Goal: Find specific fact: Find contact information

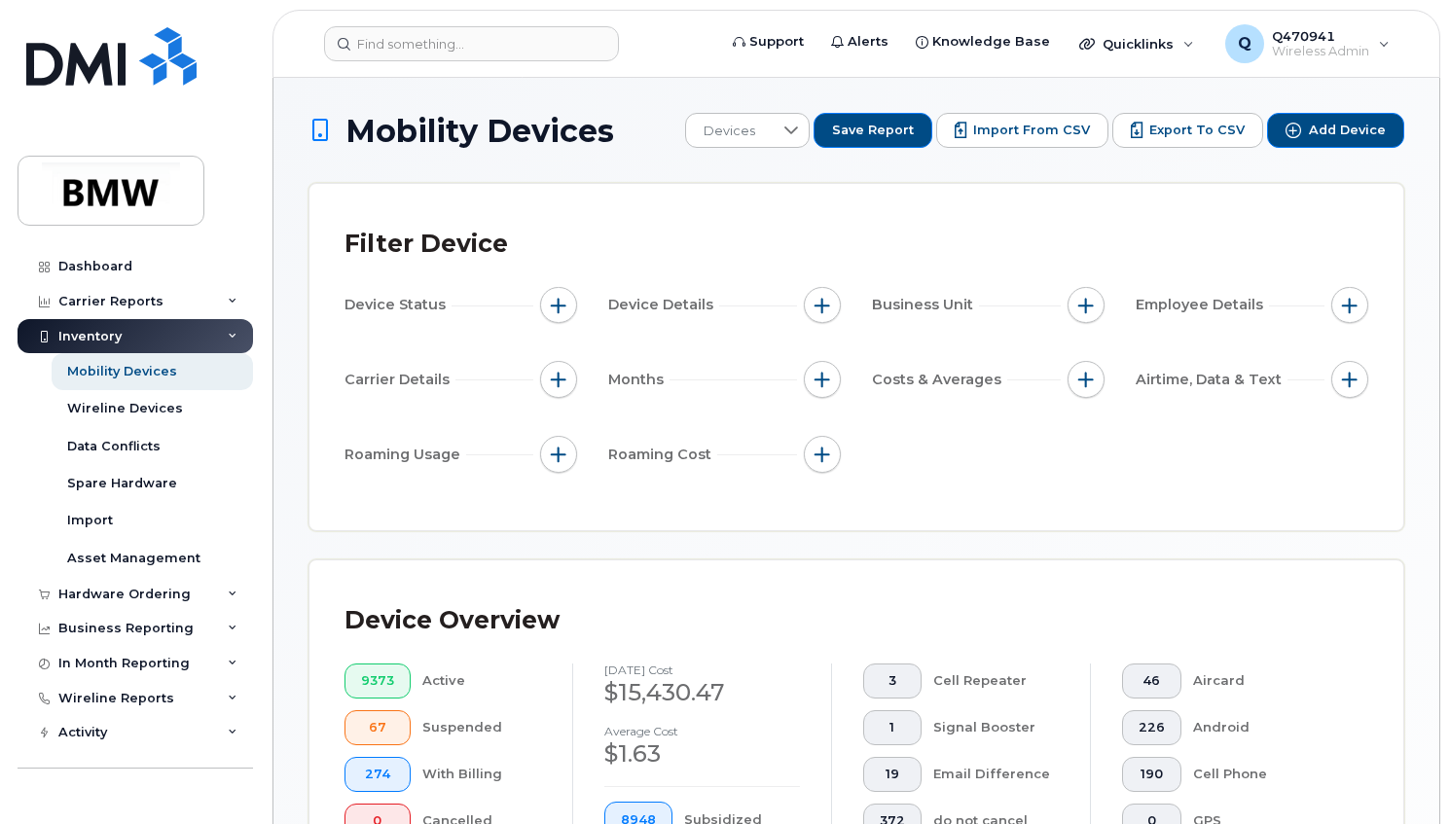
scroll to position [646, 0]
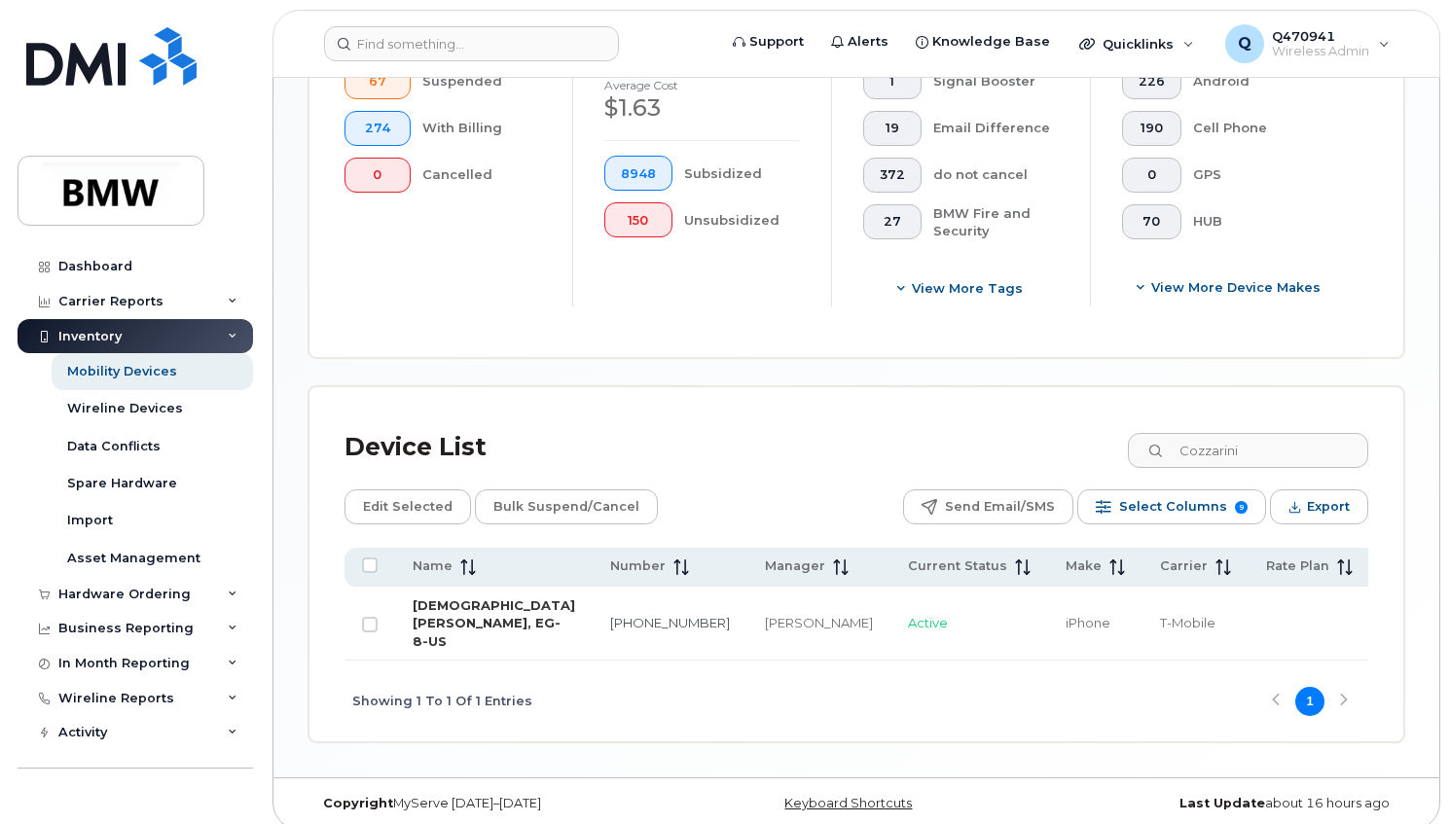
type input "Cozzarini"
click at [456, 621] on link "Christian Cozzarini, EG-8-US" at bounding box center [494, 624] width 163 height 52
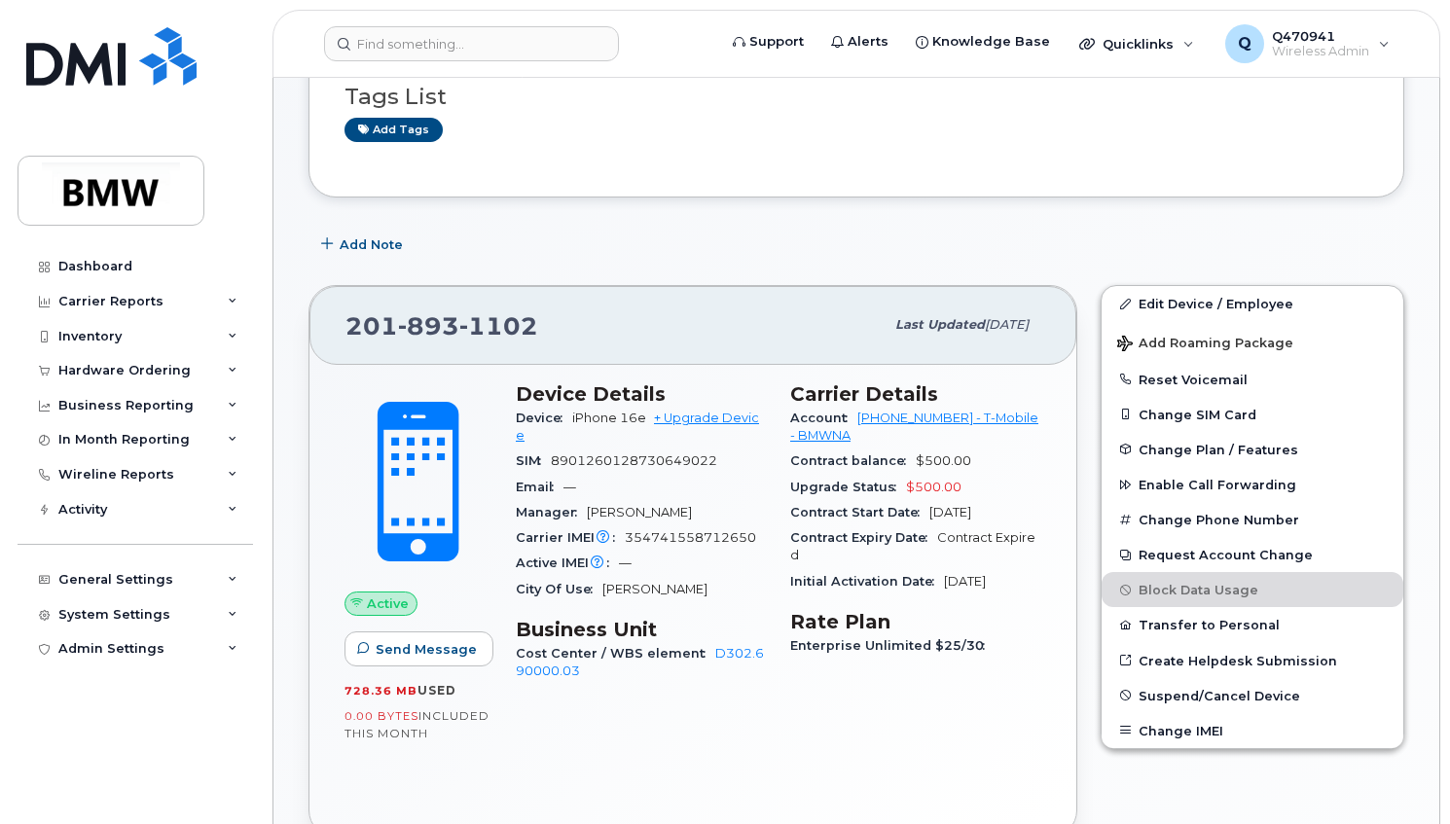
scroll to position [195, 0]
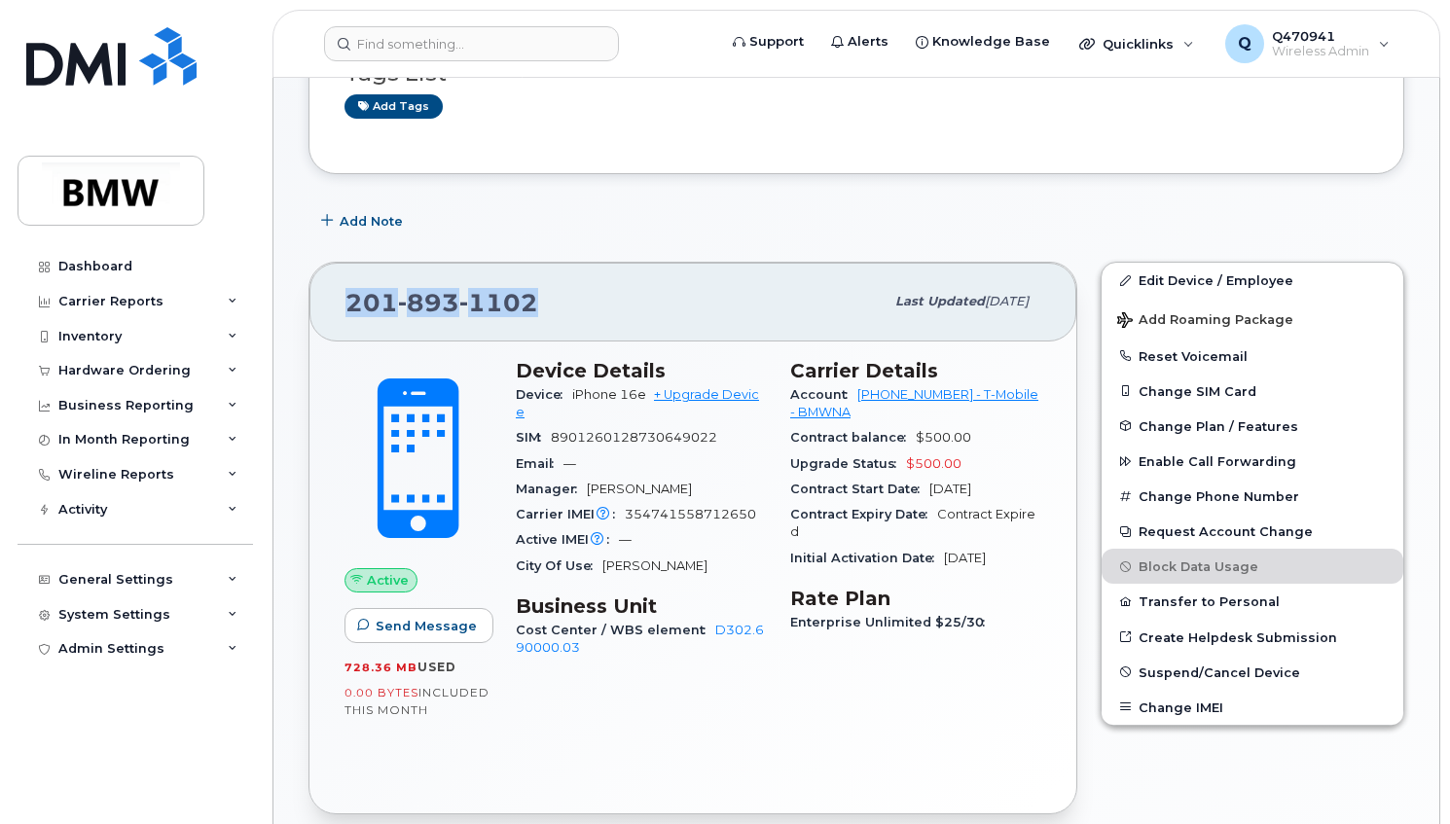
drag, startPoint x: 350, startPoint y: 300, endPoint x: 525, endPoint y: 300, distance: 175.2
click at [525, 300] on span "201 893 1102" at bounding box center [441, 302] width 193 height 29
drag, startPoint x: 525, startPoint y: 300, endPoint x: 514, endPoint y: 300, distance: 11.7
copy span "201 893 1102"
click at [780, 751] on div "Active Send Message 728.36 MB  used 0.00 Bytes  included this month Device Deta…" at bounding box center [692, 578] width 767 height 473
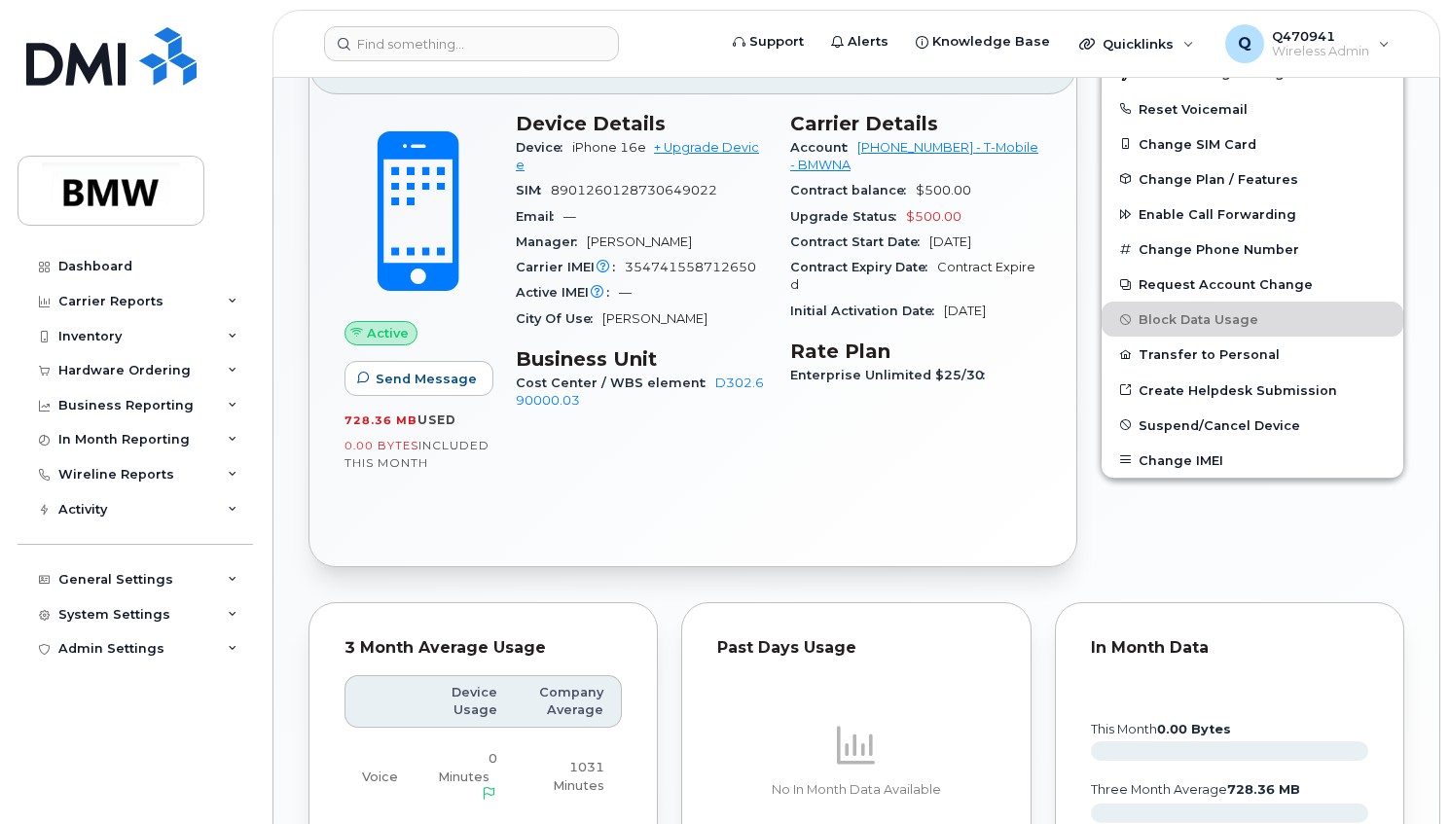
scroll to position [188, 0]
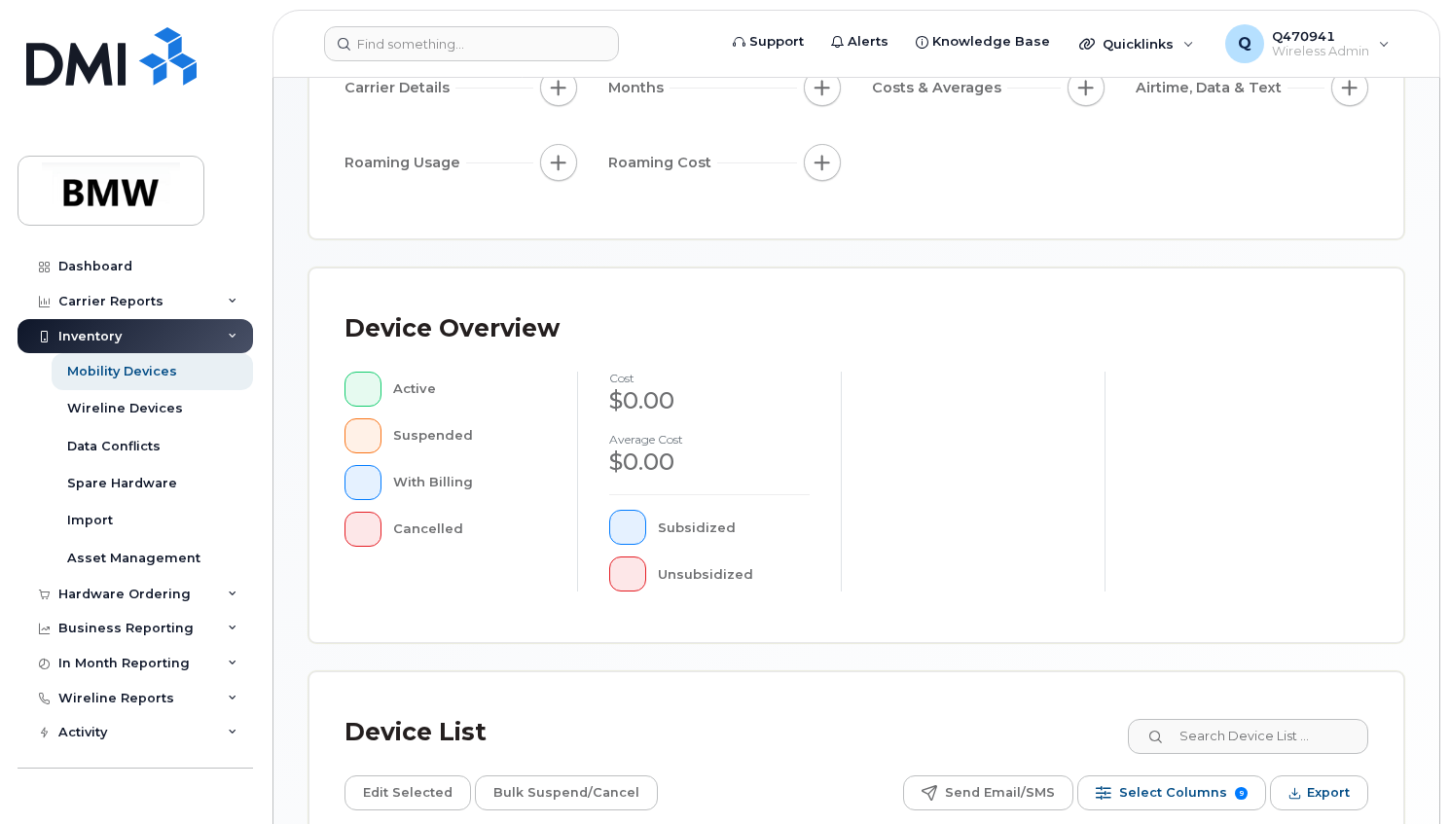
scroll to position [584, 0]
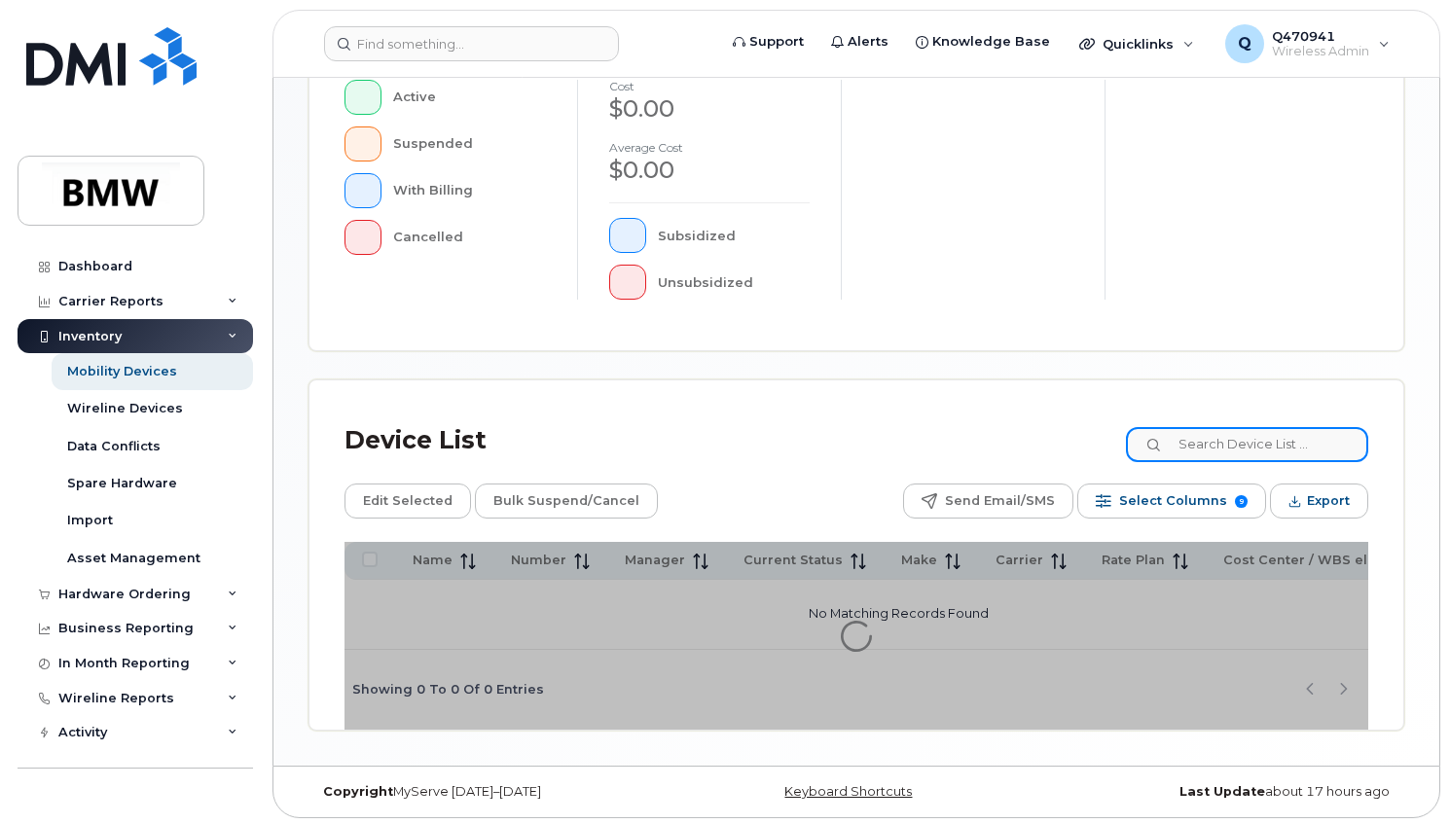
click at [1259, 439] on input at bounding box center [1247, 444] width 242 height 35
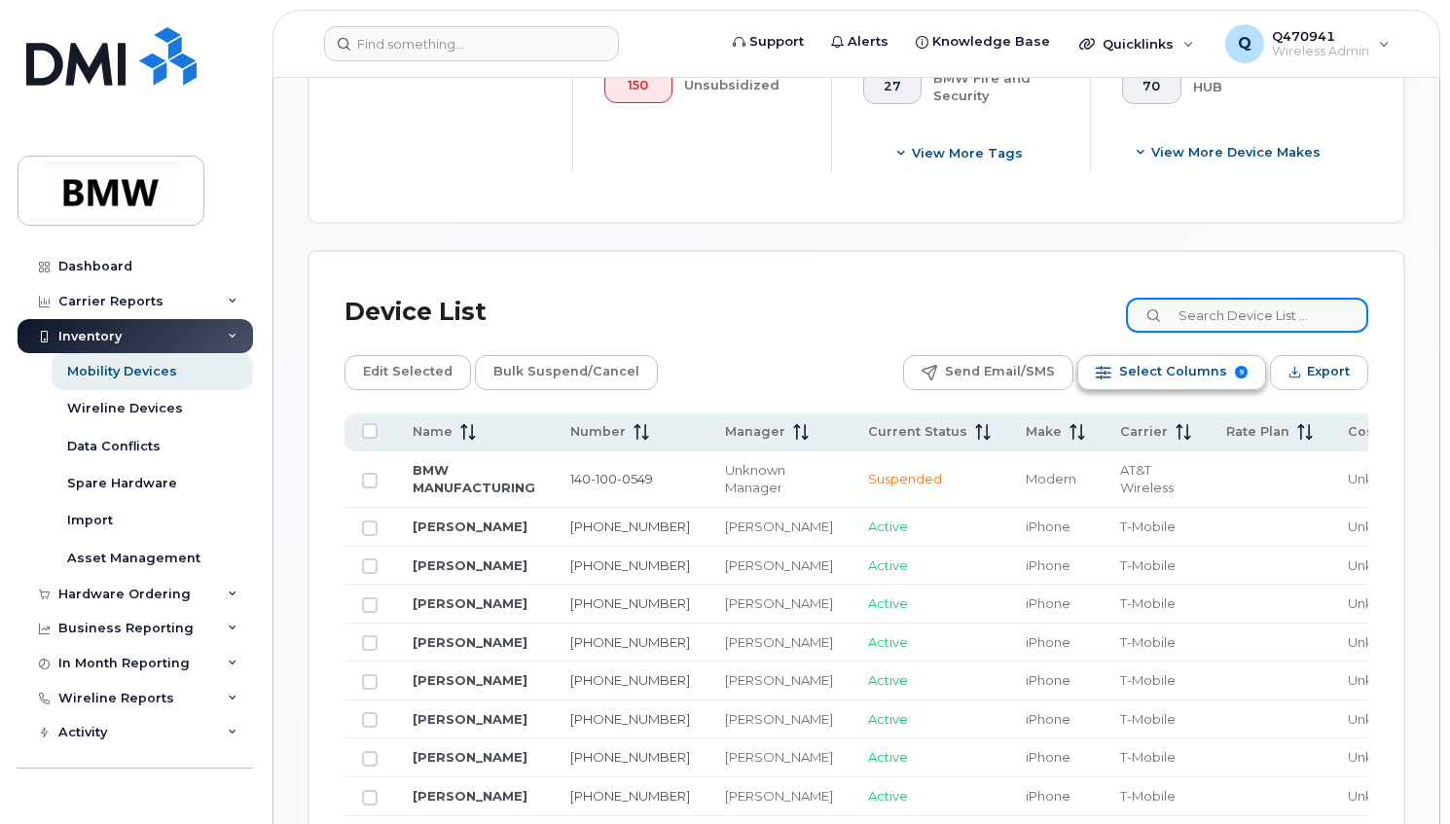
scroll to position [835, 0]
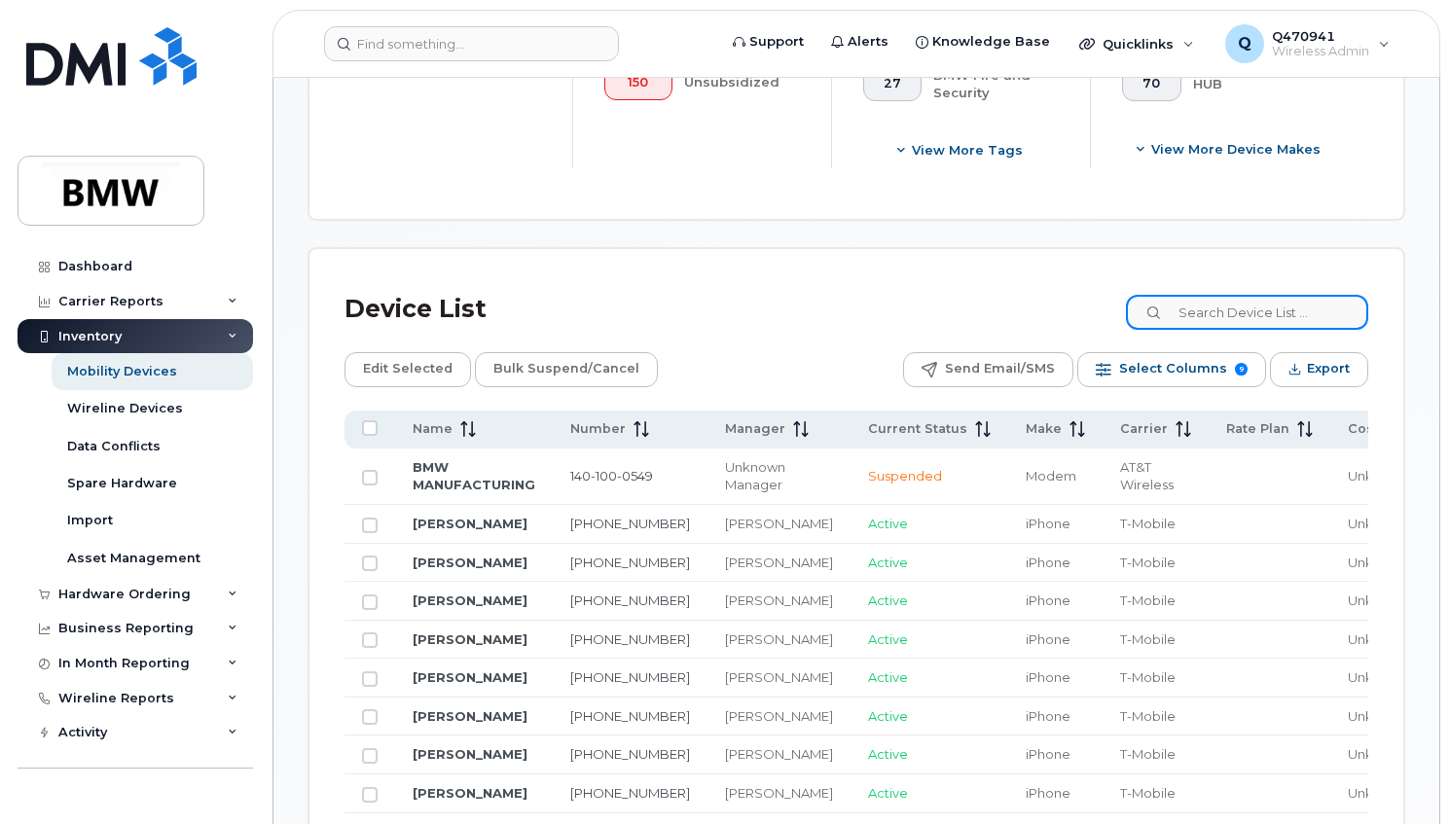
click at [1281, 319] on input at bounding box center [1247, 312] width 242 height 35
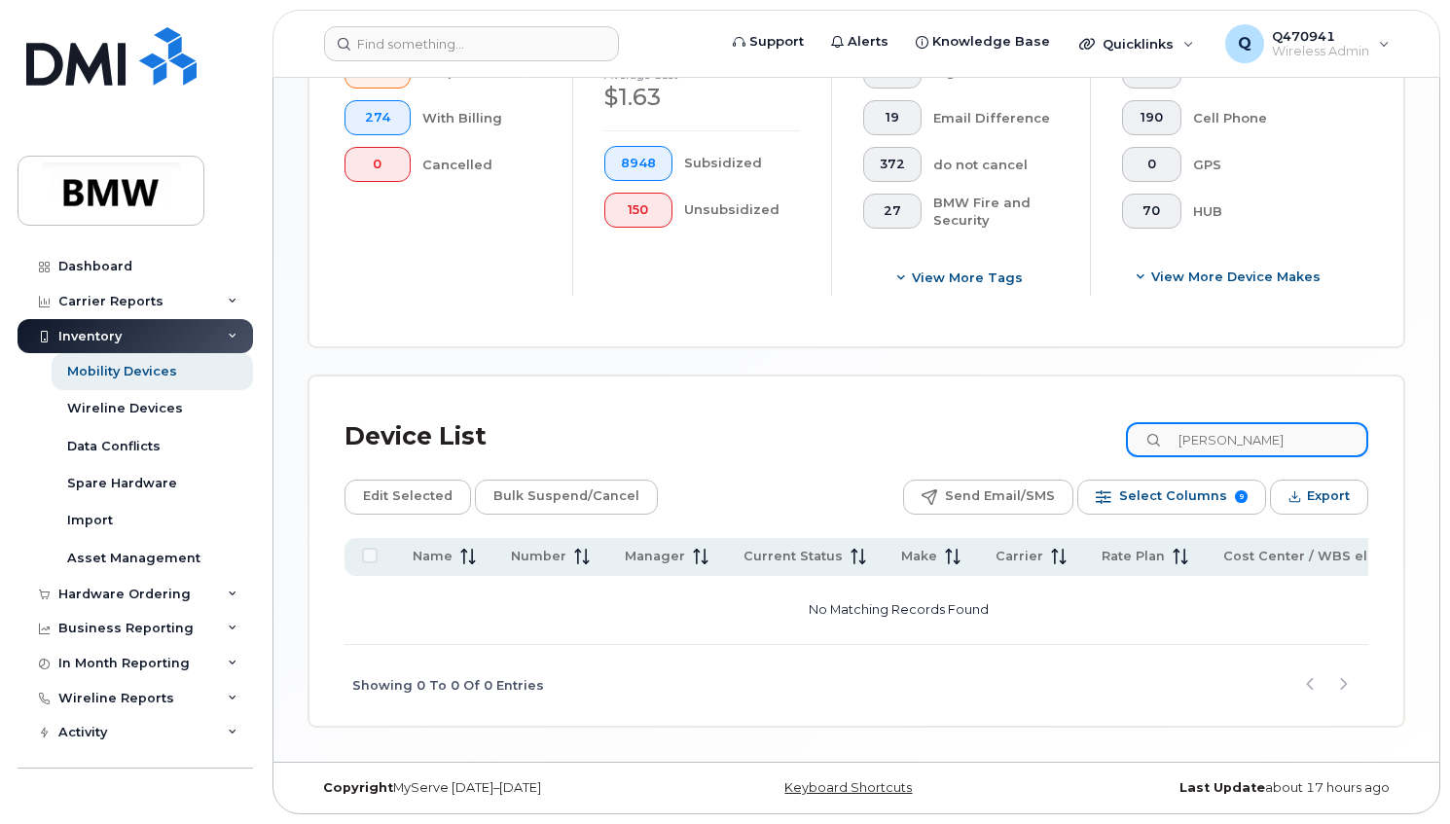
scroll to position [708, 0]
drag, startPoint x: 1309, startPoint y: 434, endPoint x: 932, endPoint y: 422, distance: 376.8
click at [932, 422] on div "Device List Lindemann" at bounding box center [856, 437] width 1024 height 51
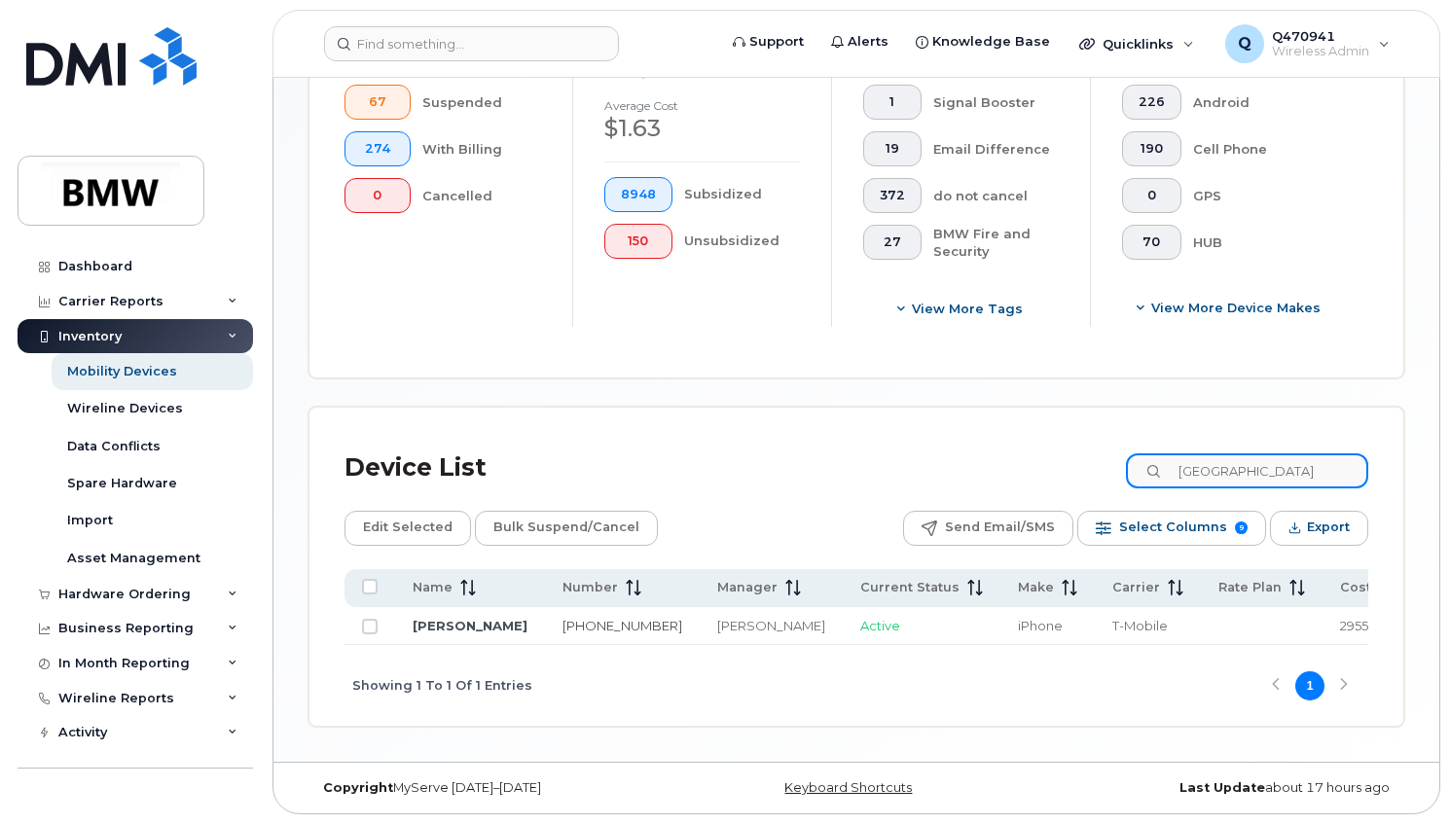
scroll to position [696, 0]
drag, startPoint x: 1293, startPoint y: 447, endPoint x: 970, endPoint y: 436, distance: 323.3
click at [970, 443] on div "Device List berlin" at bounding box center [856, 468] width 1024 height 51
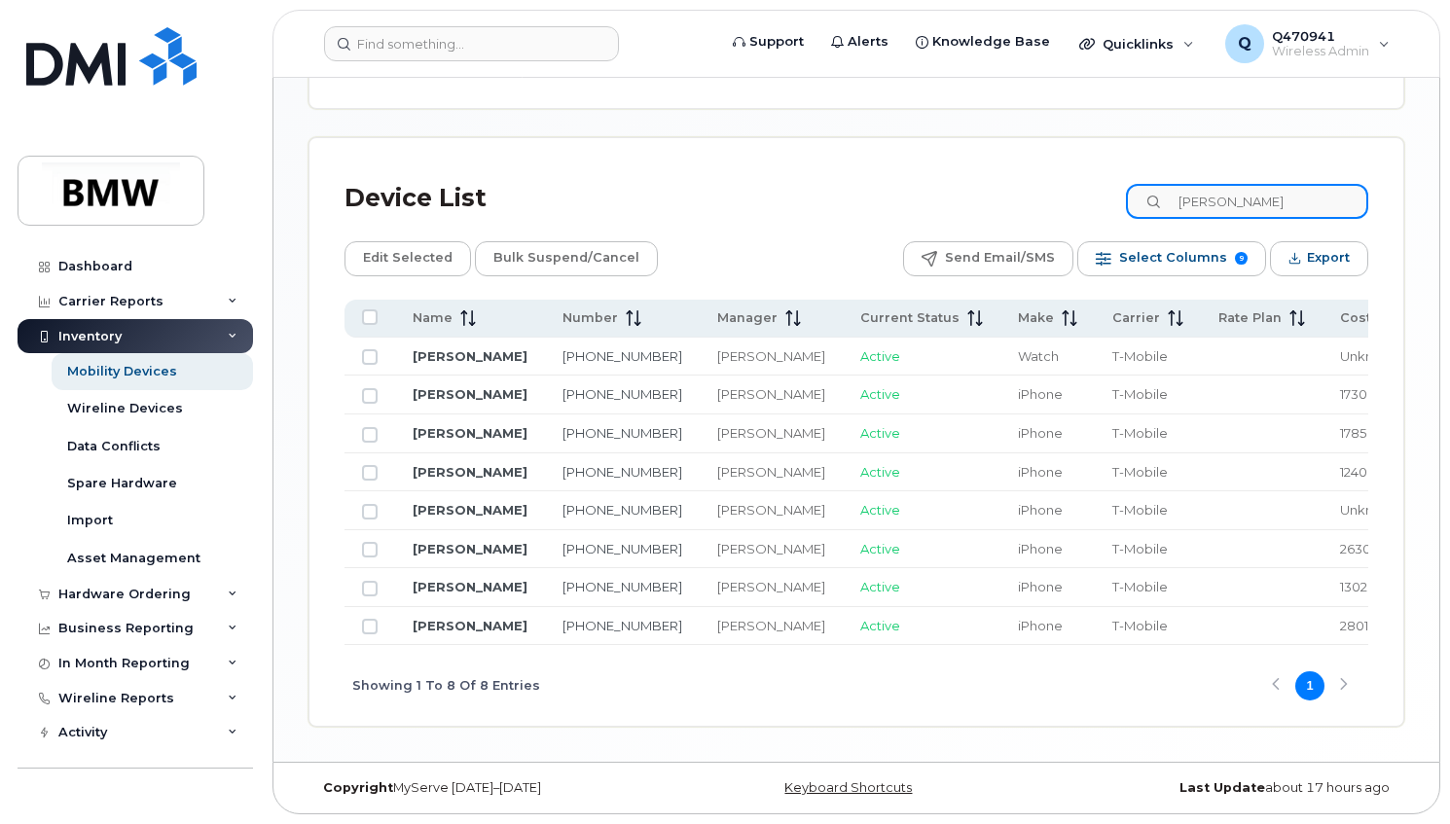
scroll to position [1030, 0]
type input "jackie b"
click at [441, 348] on link "Jackie Berlengi" at bounding box center [470, 356] width 115 height 16
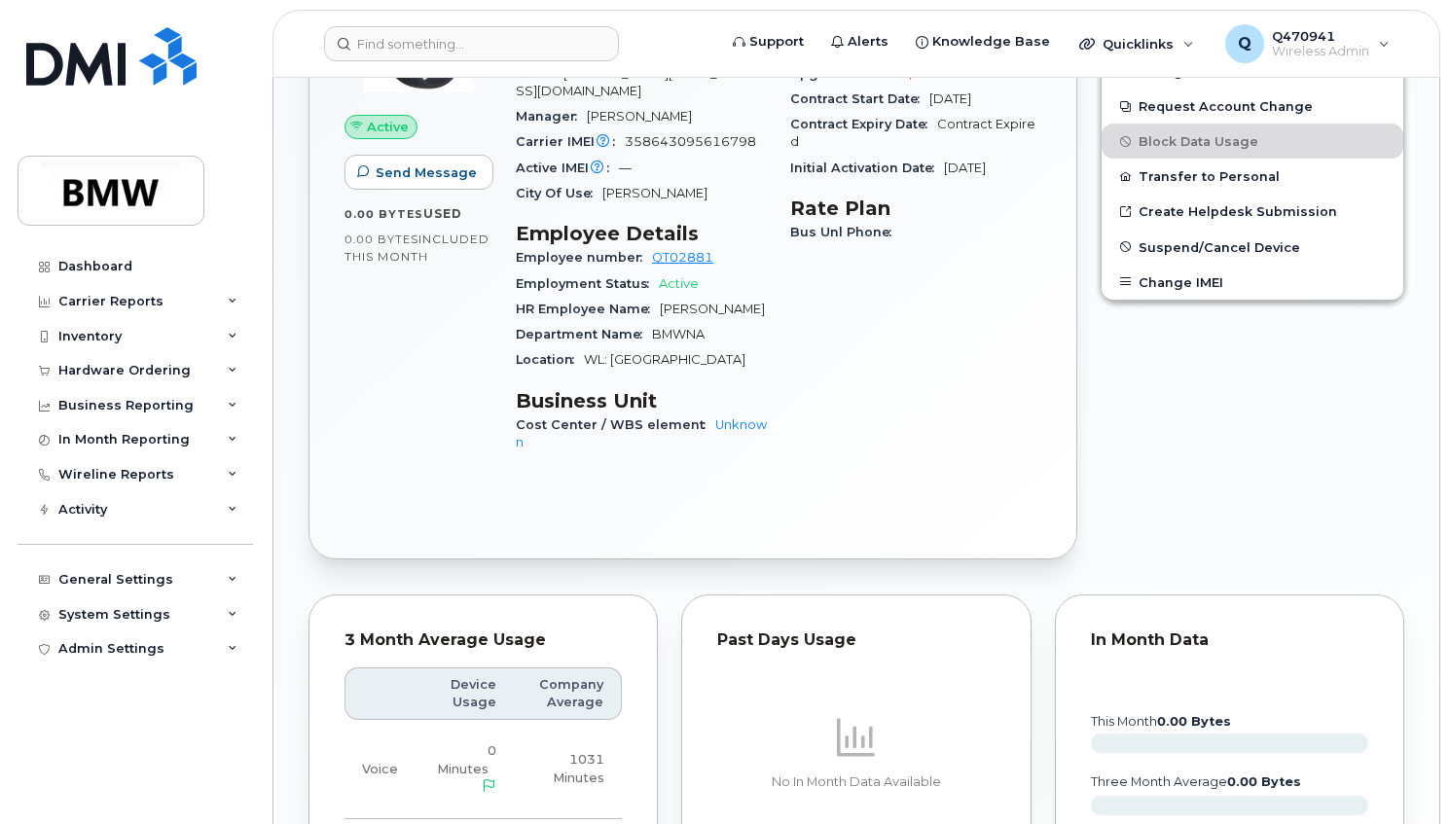
scroll to position [779, 0]
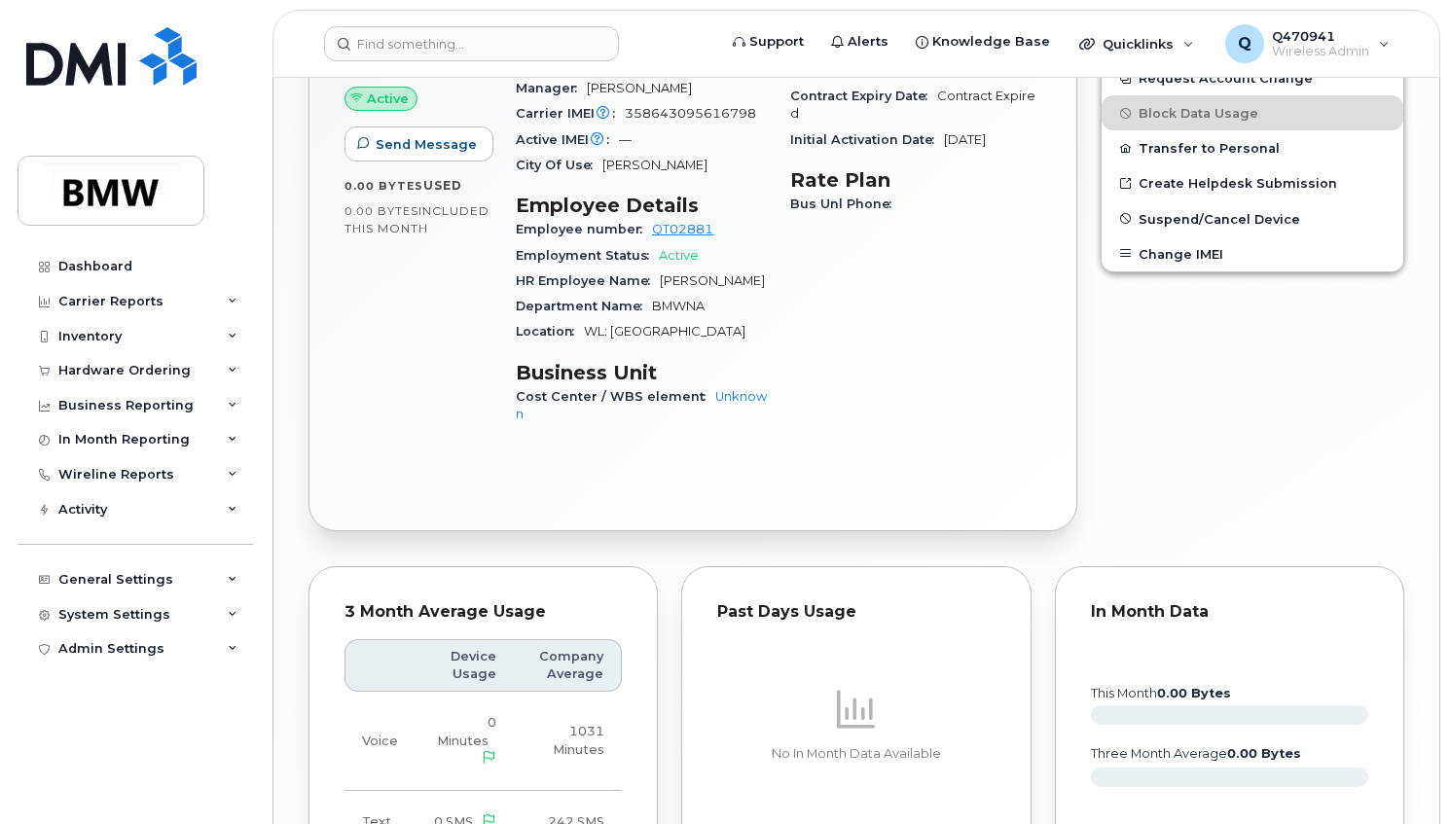
drag, startPoint x: 960, startPoint y: 296, endPoint x: 969, endPoint y: 300, distance: 10.5
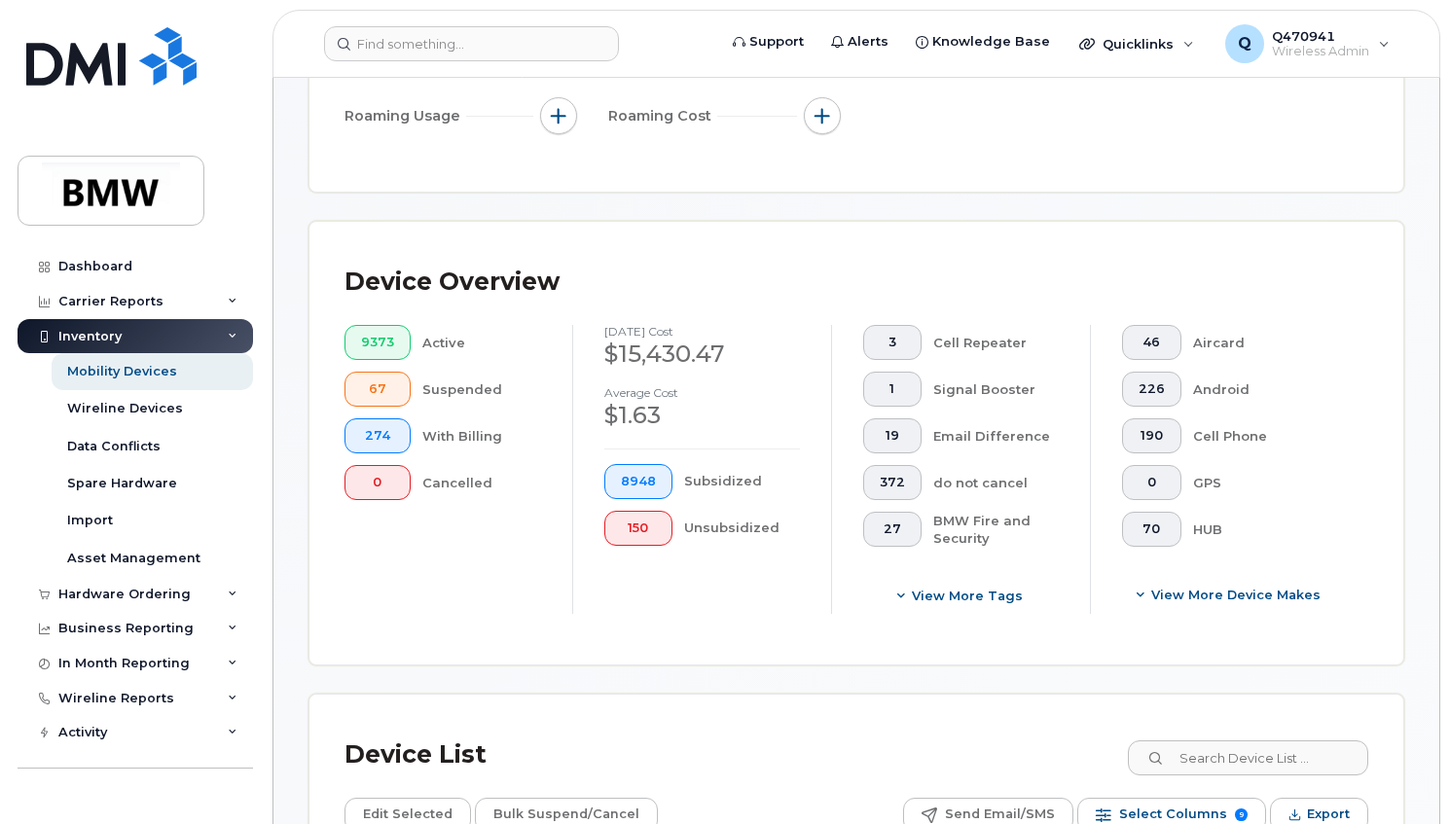
scroll to position [681, 0]
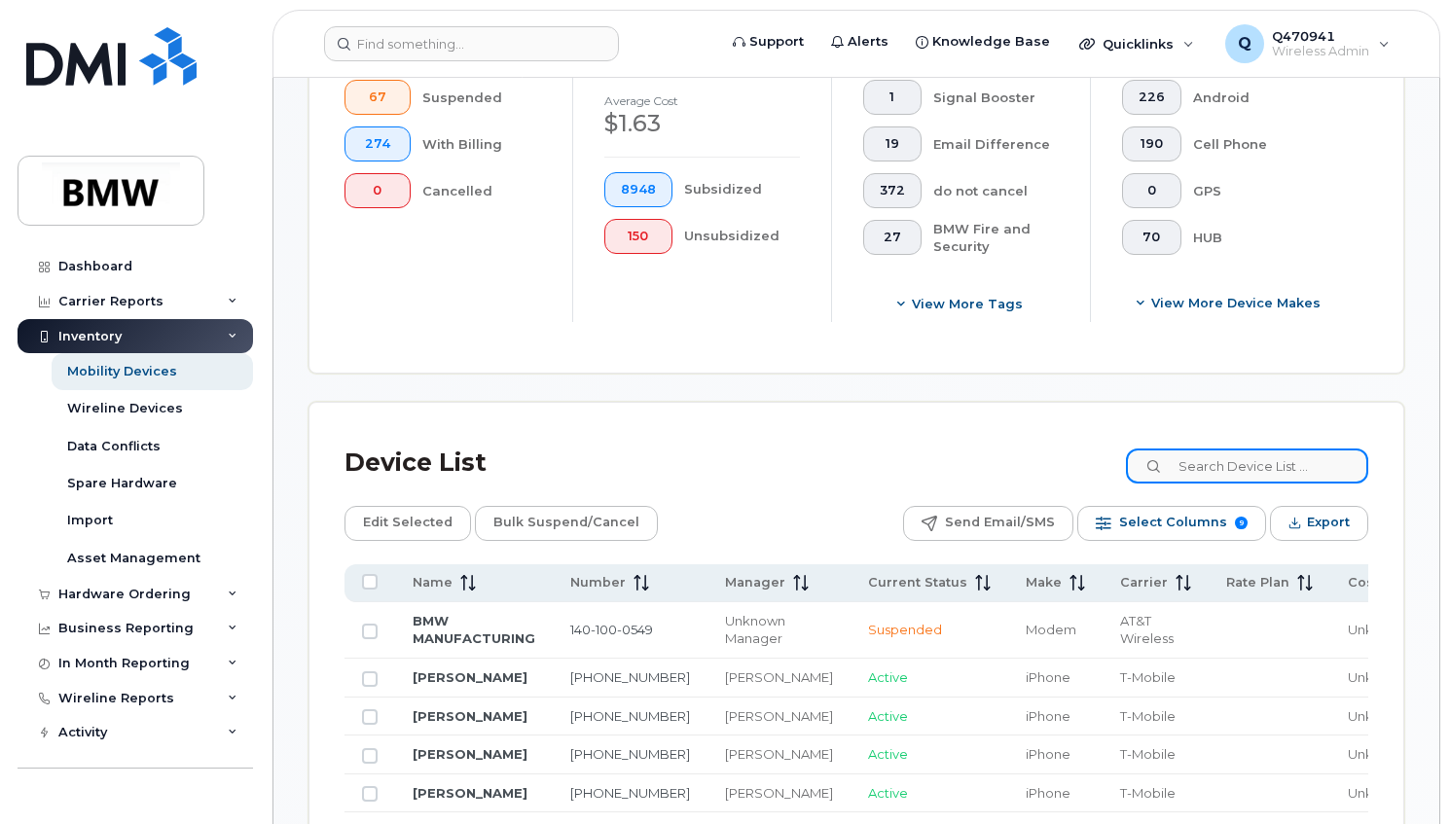
click at [1215, 458] on input at bounding box center [1247, 466] width 242 height 35
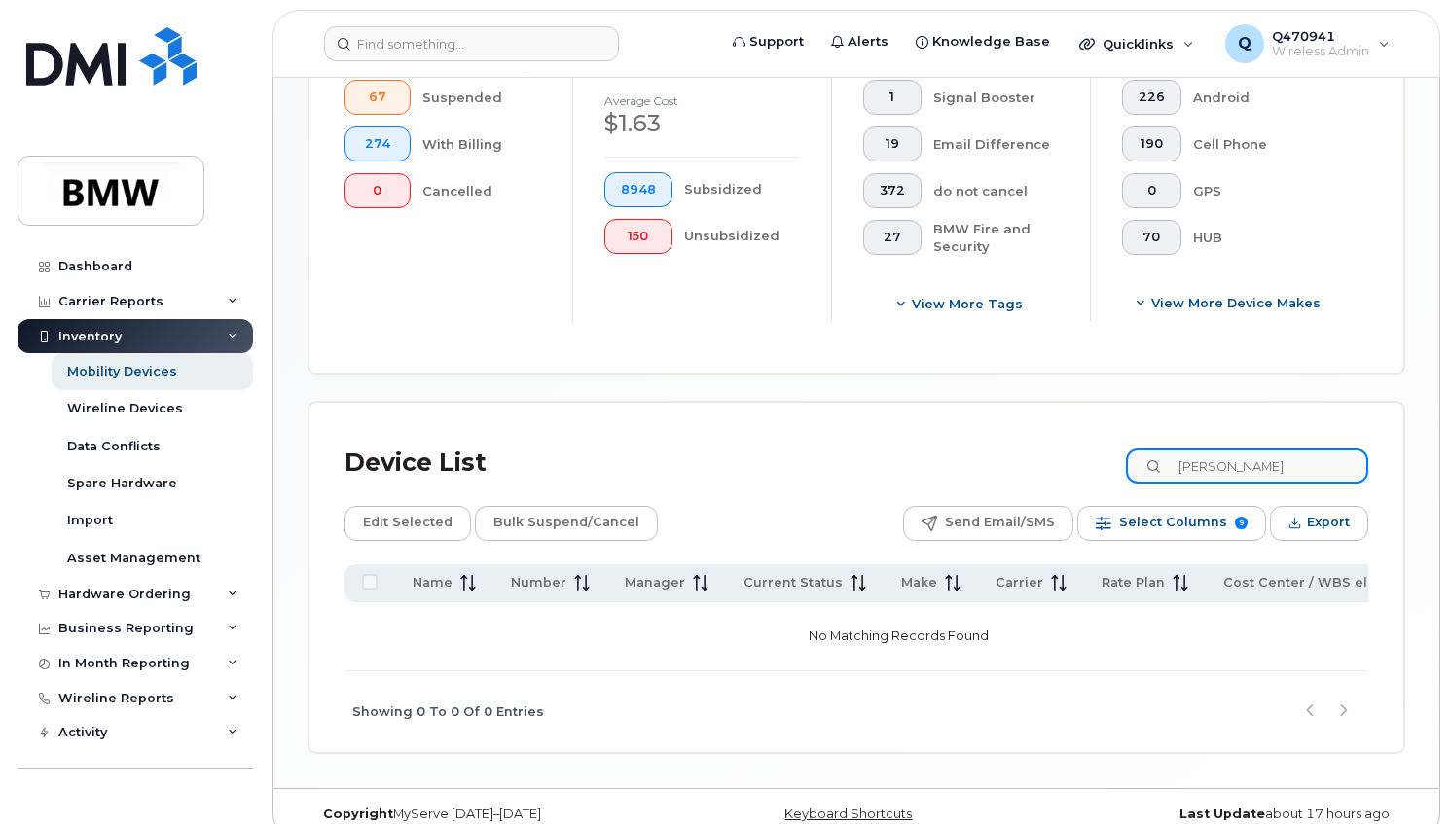
type input "[PERSON_NAME]"
